Goal: Check status: Check status

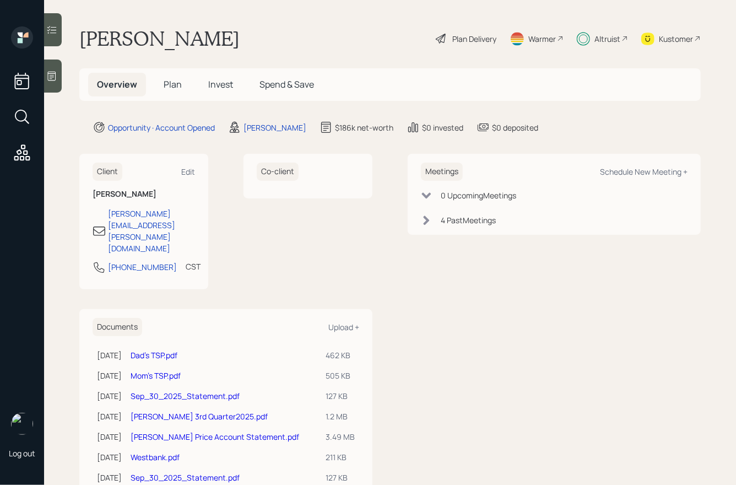
click at [215, 87] on span "Invest" at bounding box center [220, 84] width 25 height 12
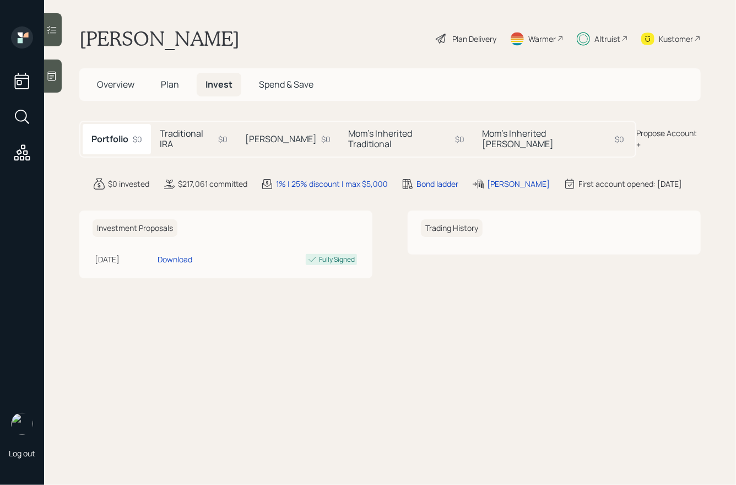
click at [520, 142] on div "Mom's Inherited [PERSON_NAME] $0" at bounding box center [553, 139] width 160 height 30
